Goal: Transaction & Acquisition: Purchase product/service

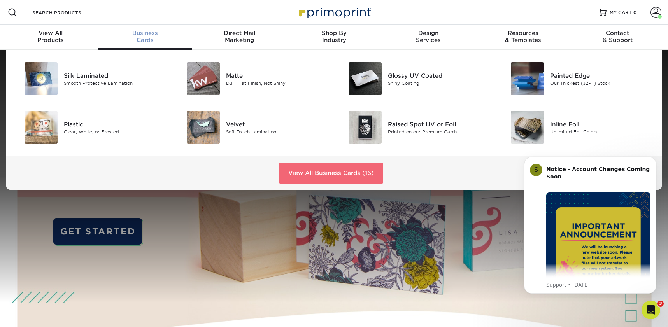
click at [301, 169] on link "View All Business Cards (16)" at bounding box center [331, 173] width 104 height 21
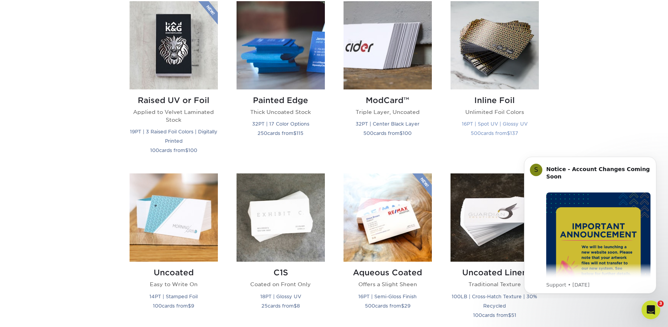
scroll to position [544, 0]
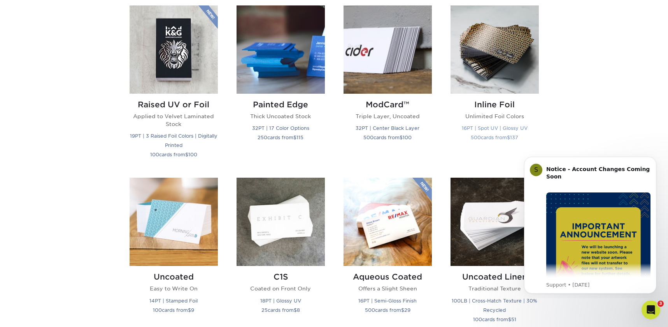
click at [492, 79] on img at bounding box center [495, 49] width 88 height 88
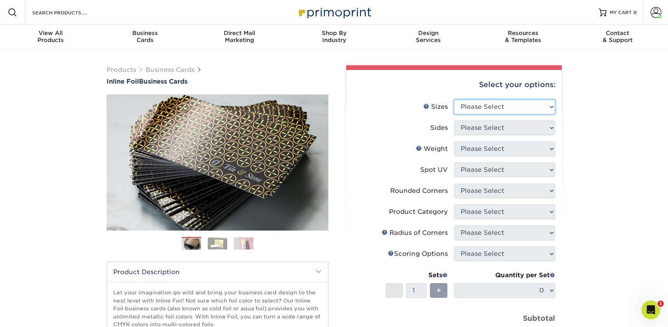
click at [475, 107] on select "Please Select 1.5" x 3.5" - Mini 1.75" x 3.5" - Mini 2" x 2" - Square 2" x 3" -…" at bounding box center [504, 107] width 101 height 15
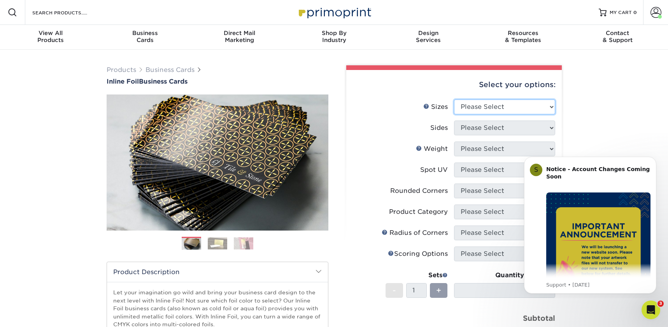
select select "2.00x3.50"
click at [454, 100] on select "Please Select 1.5" x 3.5" - Mini 1.75" x 3.5" - Mini 2" x 2" - Square 2" x 3" -…" at bounding box center [504, 107] width 101 height 15
click at [474, 131] on select "Please Select Print Both Sides - Foil Back Only Print Both Sides - Foil Both Si…" at bounding box center [504, 128] width 101 height 15
select select "e9e9dfb3-fba1-4d60-972c-fd9ca5904d33"
click at [454, 121] on select "Please Select Print Both Sides - Foil Back Only Print Both Sides - Foil Both Si…" at bounding box center [504, 128] width 101 height 15
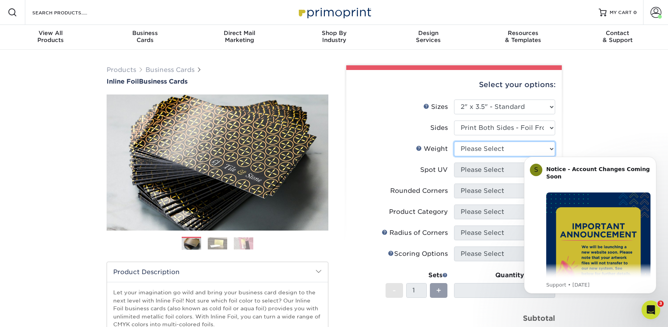
click at [470, 152] on select "Please Select 16PT" at bounding box center [504, 149] width 101 height 15
select select "16PT"
click at [454, 142] on select "Please Select 16PT" at bounding box center [504, 149] width 101 height 15
click at [468, 169] on select "Please Select No Spot UV Front and Back (Both Sides) Front Only Back Only" at bounding box center [504, 170] width 101 height 15
select select "1"
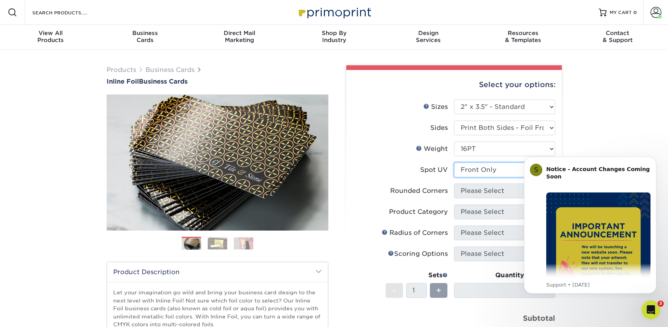
click at [454, 163] on select "Please Select No Spot UV Front and Back (Both Sides) Front Only Back Only" at bounding box center [504, 170] width 101 height 15
click at [471, 191] on select "Please Select Yes - Round 2 Corners Yes - Round 4 Corners No" at bounding box center [504, 191] width 101 height 15
select select "76a3b848-63b4-4449-aad1-d9e81d5a60f5"
click at [454, 184] on select "Please Select Yes - Round 2 Corners Yes - Round 4 Corners No" at bounding box center [504, 191] width 101 height 15
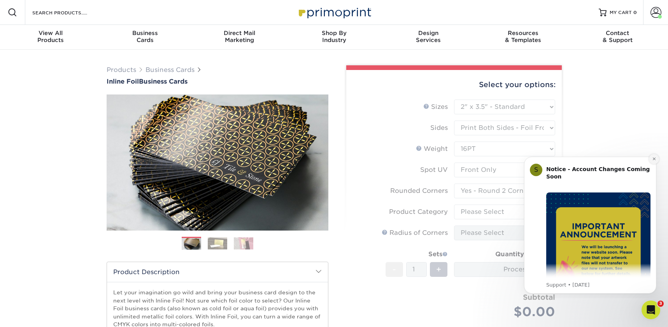
click at [654, 159] on icon "Dismiss notification" at bounding box center [654, 159] width 4 height 4
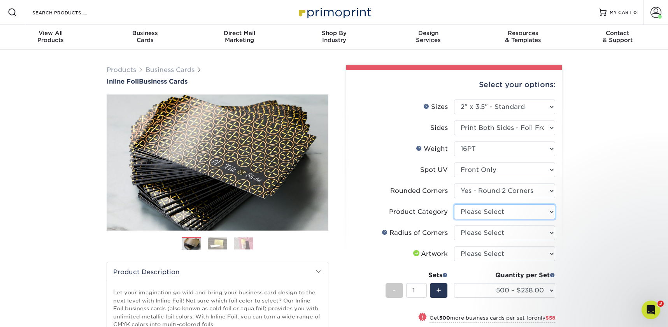
click at [469, 214] on select "Please Select Business Cards" at bounding box center [504, 212] width 101 height 15
select select "3b5148f1-0588-4f88-a218-97bcfdce65c1"
click at [454, 205] on select "Please Select Business Cards" at bounding box center [504, 212] width 101 height 15
click at [489, 232] on select "Please Select Rounded 1/8" Rounded 1/4"" at bounding box center [504, 233] width 101 height 15
click at [496, 194] on select "Please Select Yes - Round 2 Corners Yes - Round 4 Corners No" at bounding box center [504, 191] width 101 height 15
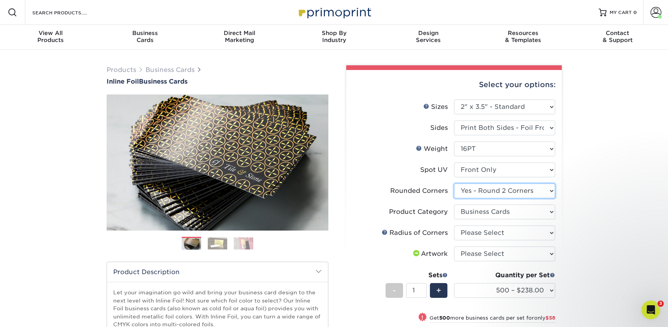
select select "7672df9e-0e0a-464d-8e1f-920c575e4da3"
click at [454, 184] on select "Please Select Yes - Round 2 Corners Yes - Round 4 Corners No" at bounding box center [504, 191] width 101 height 15
click at [478, 234] on select "Please Select Rounded 1/8" Rounded 1/4"" at bounding box center [504, 233] width 101 height 15
select select "589680c7-ee9a-431b-9d12-d7aeb1386a97"
click at [454, 226] on select "Please Select Rounded 1/8" Rounded 1/4"" at bounding box center [504, 233] width 101 height 15
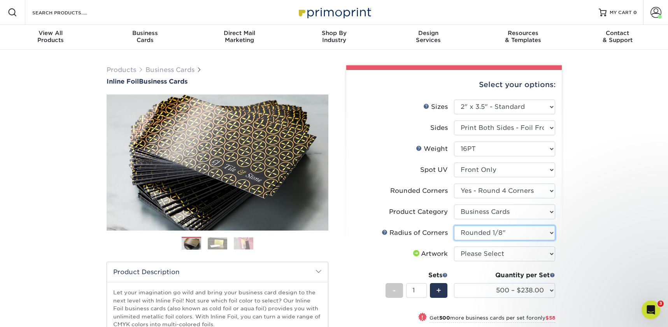
scroll to position [73, 0]
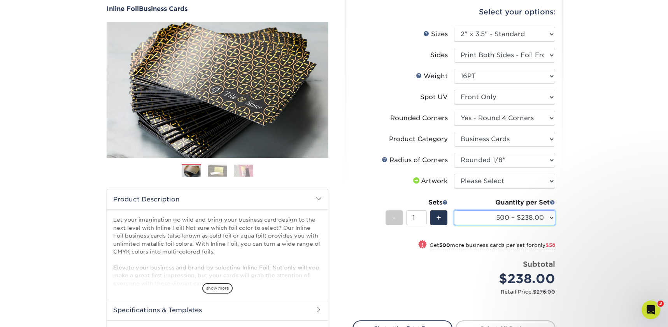
click at [501, 212] on select "500 – $238.00 1000 – $296.00 2500 – $617.00 5000 – $913.00" at bounding box center [504, 218] width 101 height 15
click at [454, 211] on select "500 – $238.00 1000 – $296.00 2500 – $617.00 5000 – $913.00" at bounding box center [504, 218] width 101 height 15
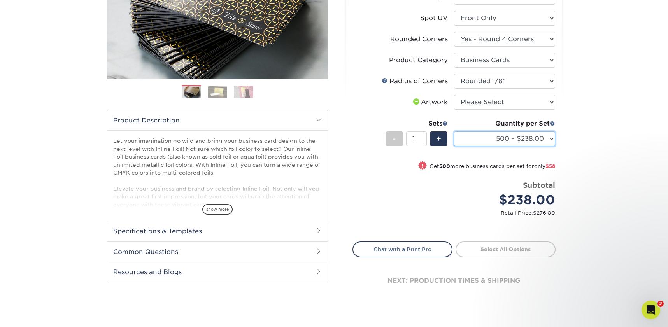
scroll to position [195, 0]
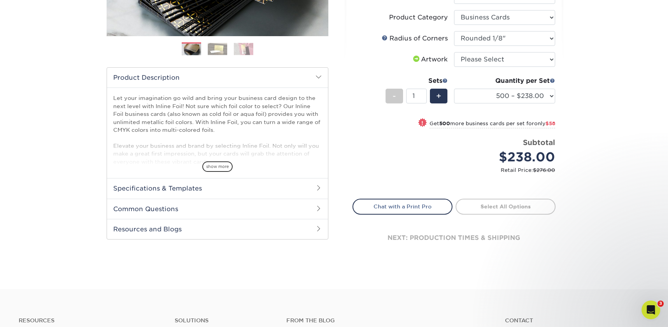
click at [234, 186] on h2 "Specifications & Templates" at bounding box center [217, 188] width 221 height 20
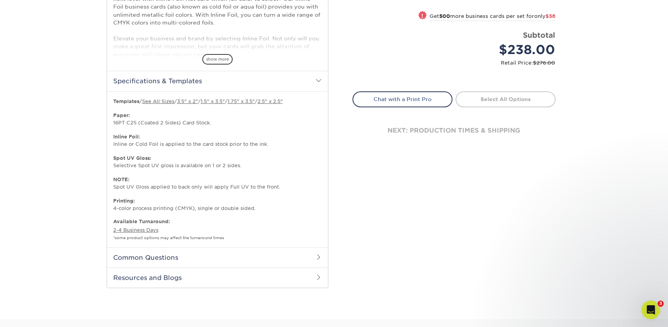
scroll to position [302, 0]
click at [193, 101] on link "3.5" x 2"" at bounding box center [187, 101] width 21 height 6
click at [228, 78] on h2 "Specifications & Templates" at bounding box center [217, 80] width 221 height 20
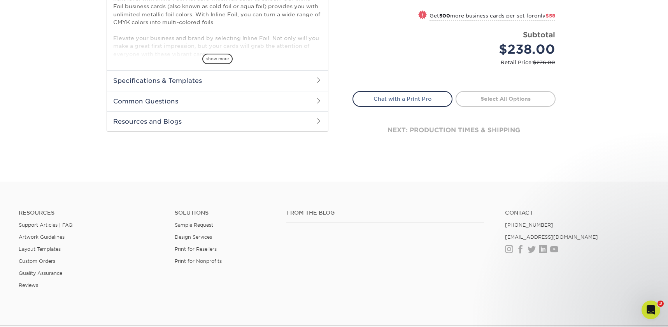
click at [211, 81] on h2 "Specifications & Templates" at bounding box center [217, 80] width 221 height 20
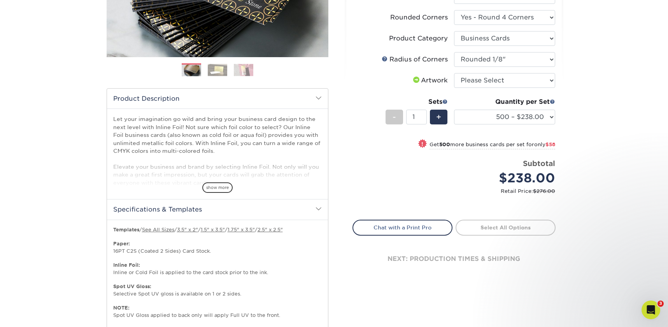
scroll to position [173, 0]
click at [207, 187] on span "show more" at bounding box center [217, 188] width 30 height 11
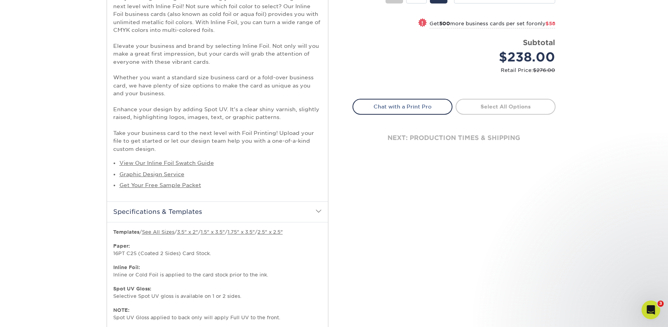
scroll to position [296, 0]
